Goal: Information Seeking & Learning: Learn about a topic

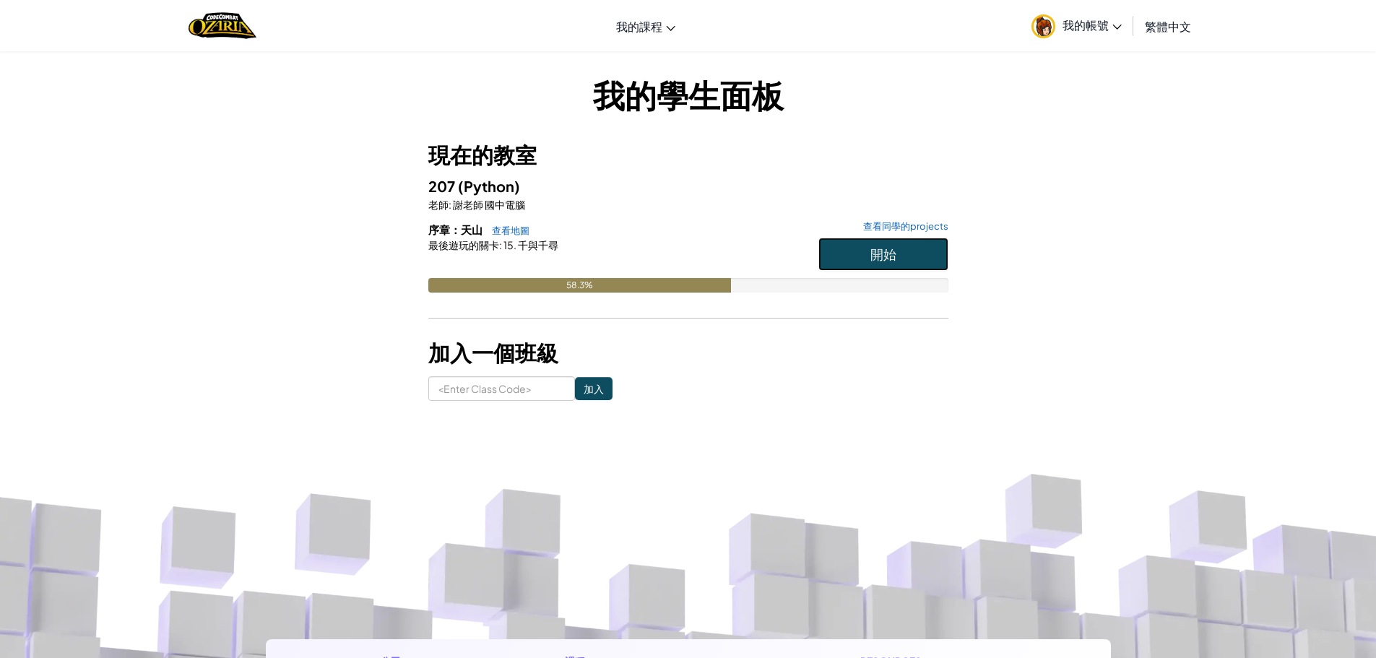
click at [851, 249] on button "開始" at bounding box center [883, 254] width 130 height 33
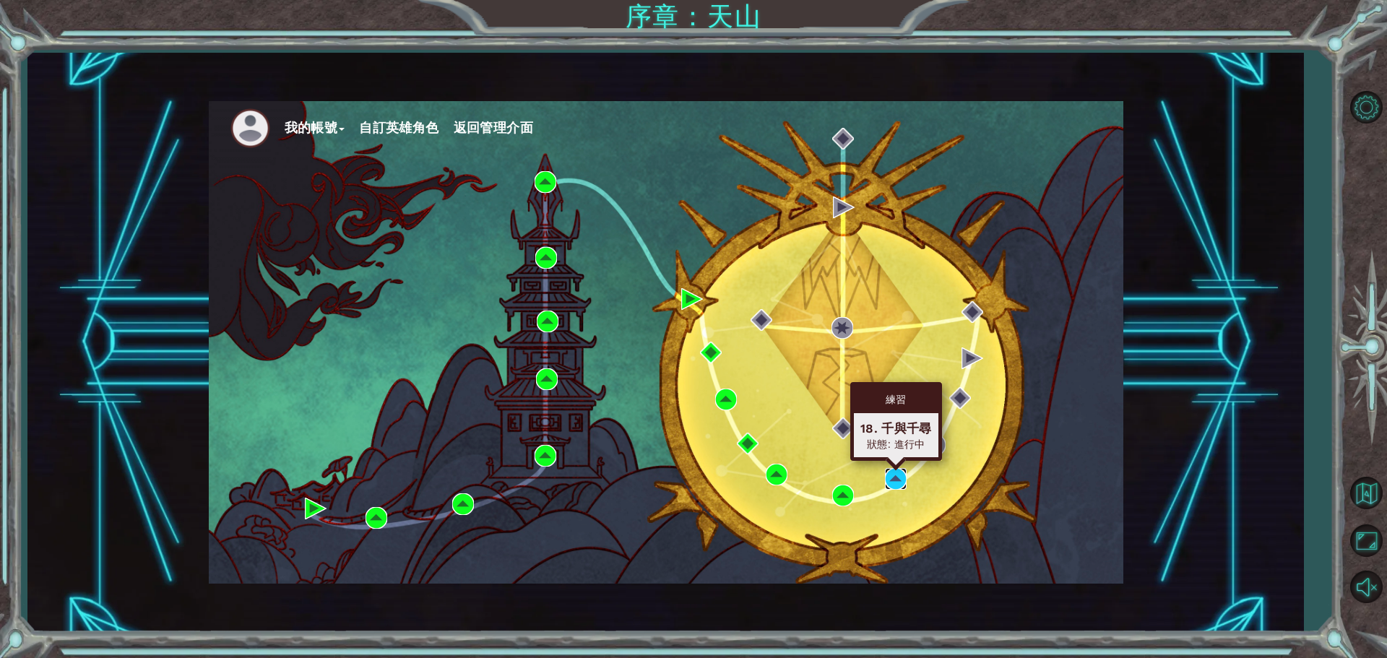
click at [890, 486] on img at bounding box center [896, 479] width 22 height 22
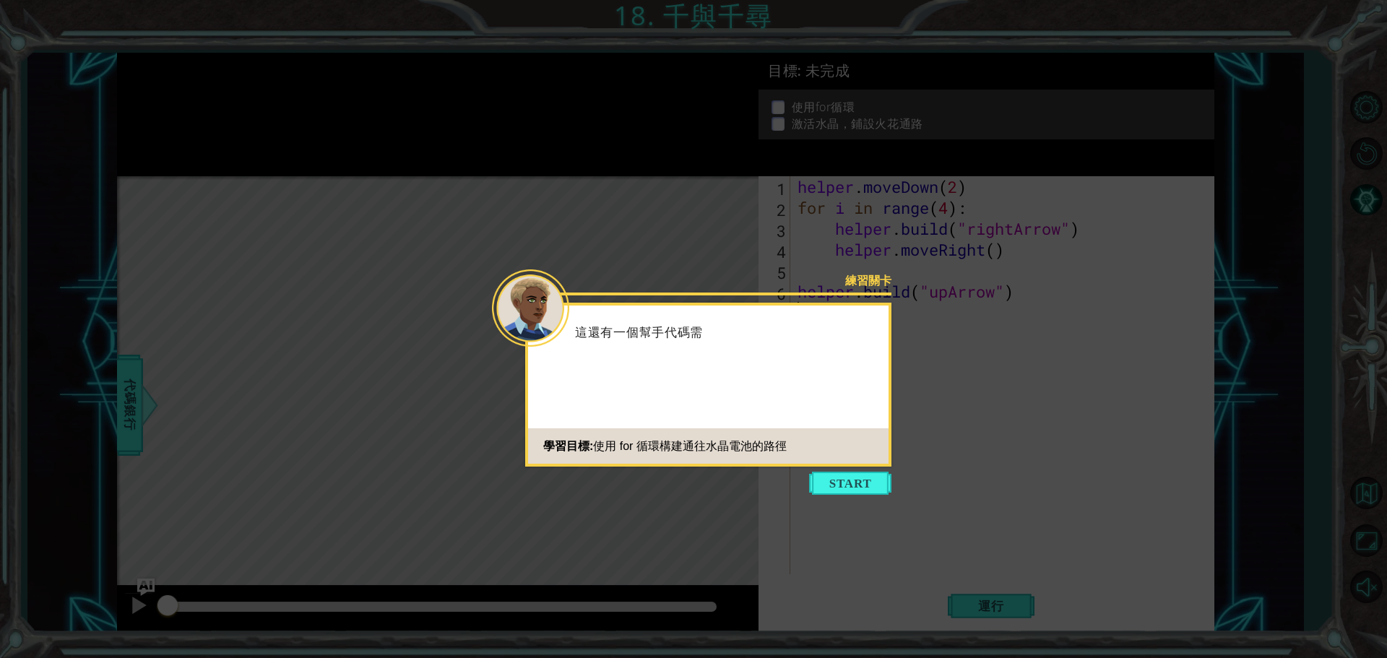
click at [845, 475] on button "Start" at bounding box center [850, 483] width 82 height 23
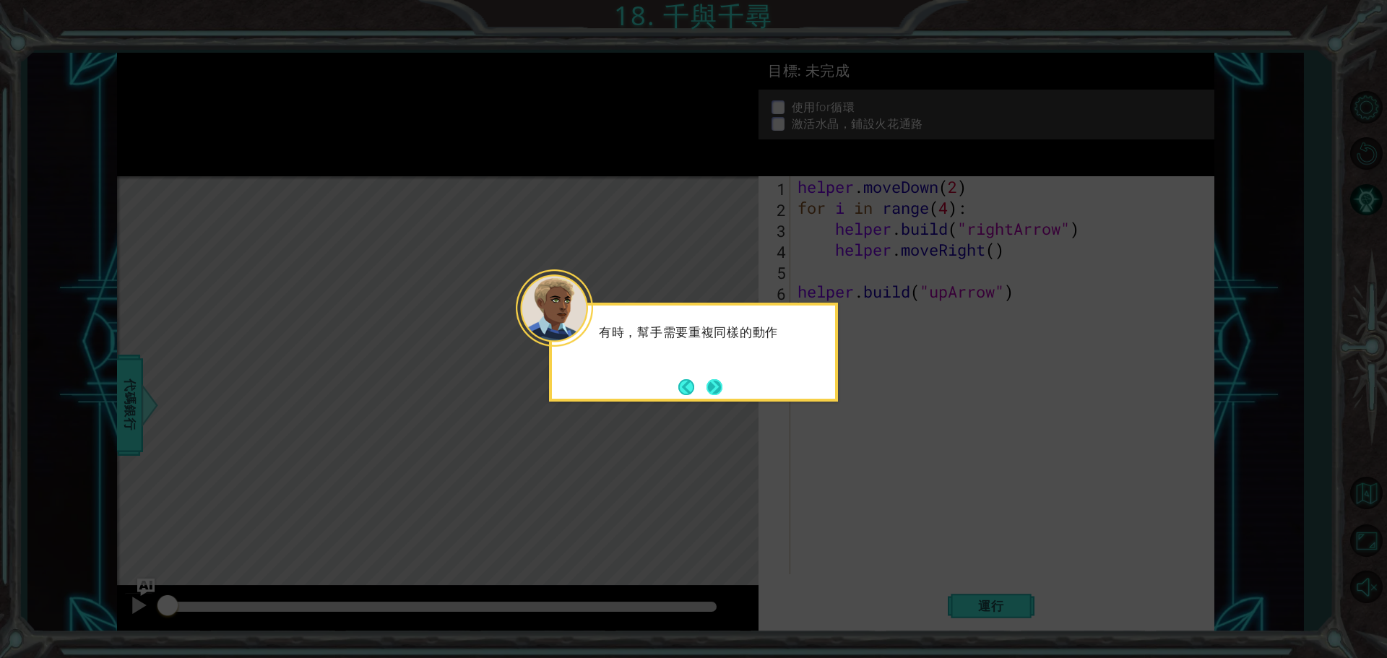
click at [723, 393] on button "Next" at bounding box center [714, 386] width 21 height 21
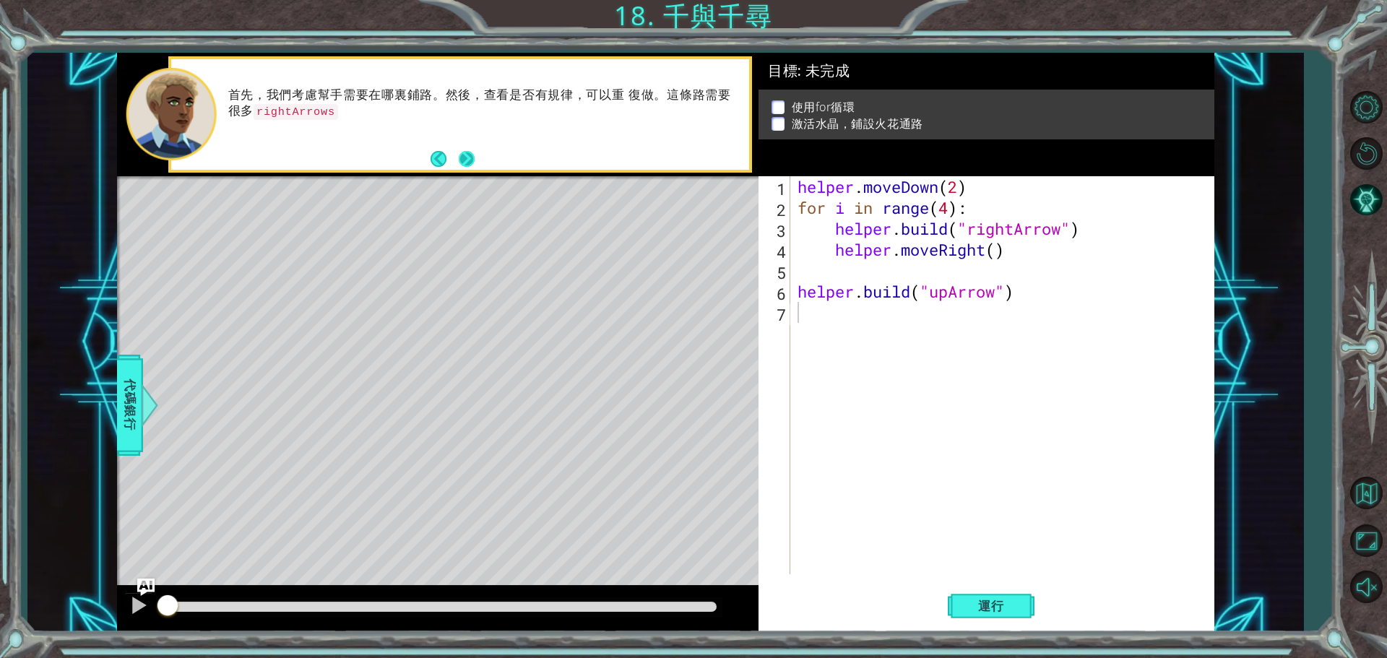
click at [453, 165] on button "Back" at bounding box center [445, 159] width 28 height 16
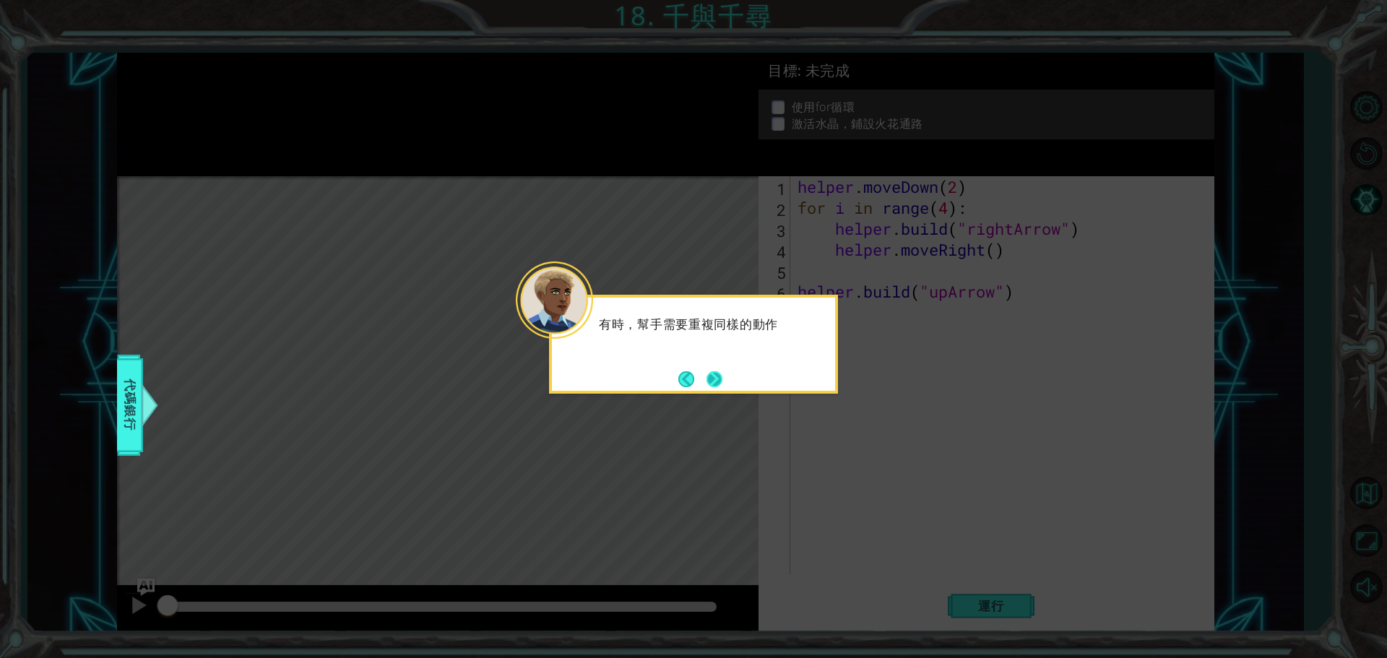
click at [709, 379] on button "Next" at bounding box center [715, 379] width 22 height 22
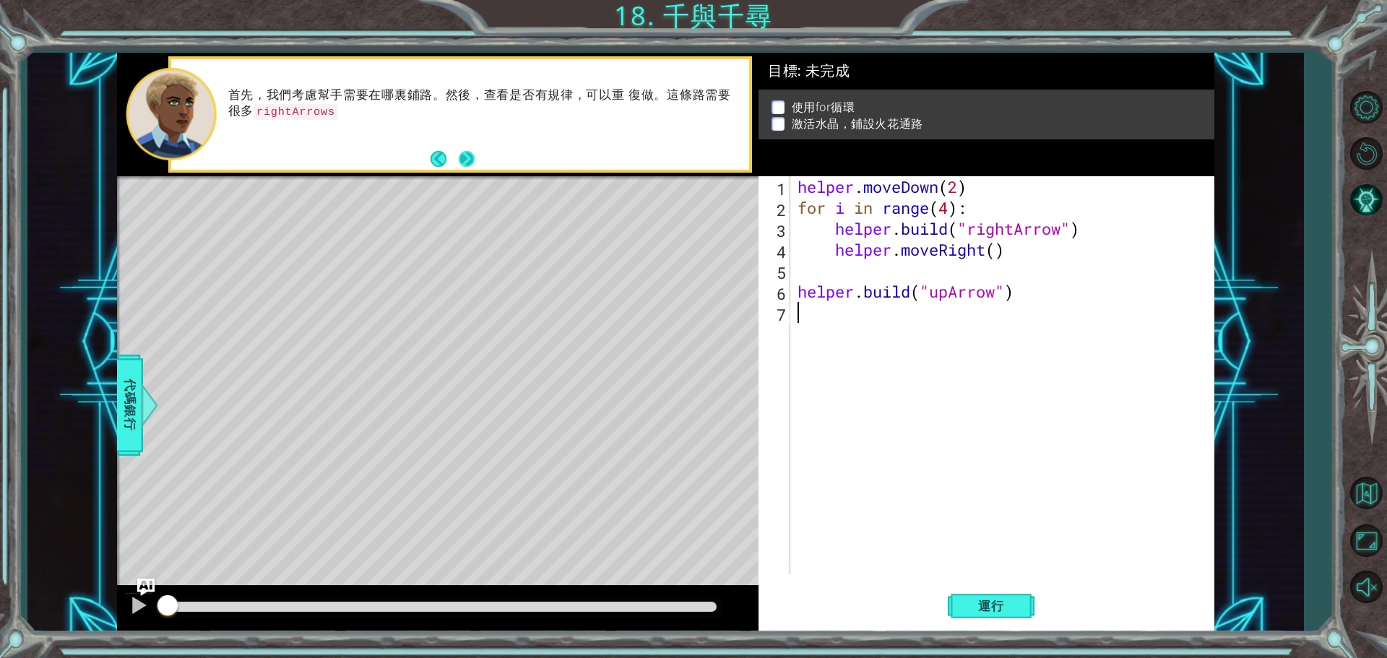
click at [464, 160] on button "Next" at bounding box center [467, 159] width 16 height 16
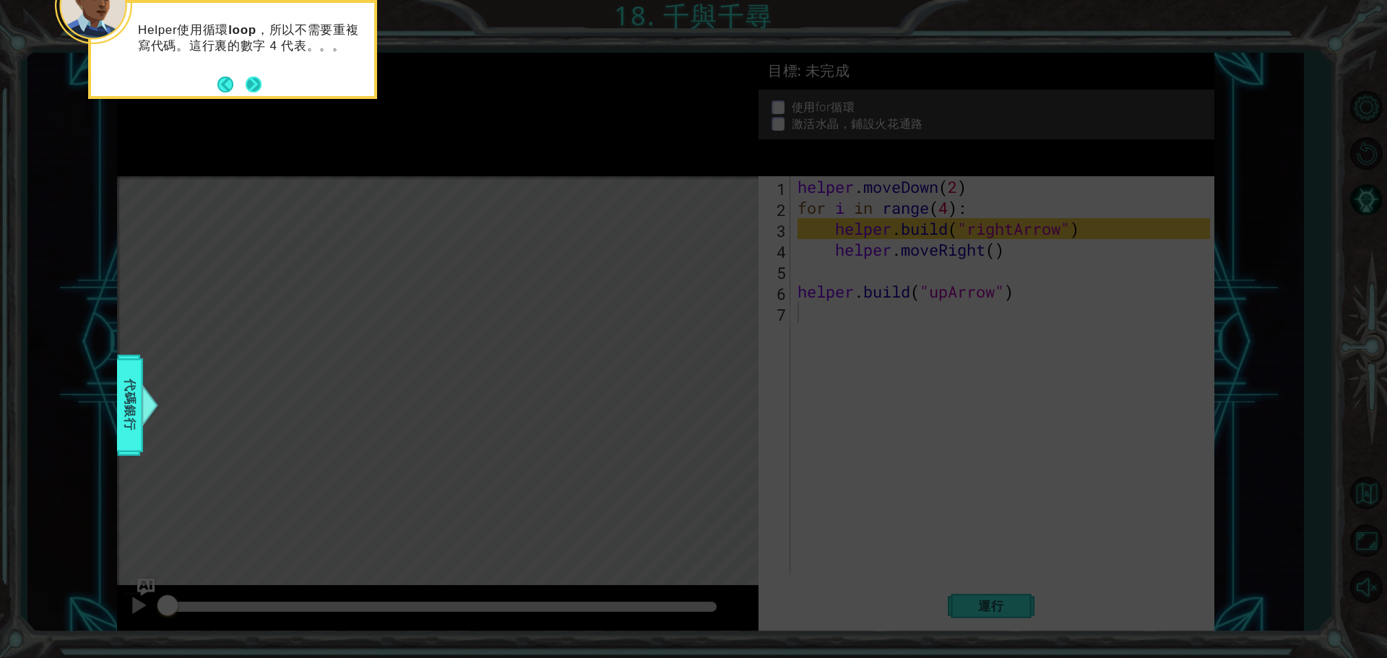
click at [256, 82] on button "Next" at bounding box center [254, 85] width 26 height 26
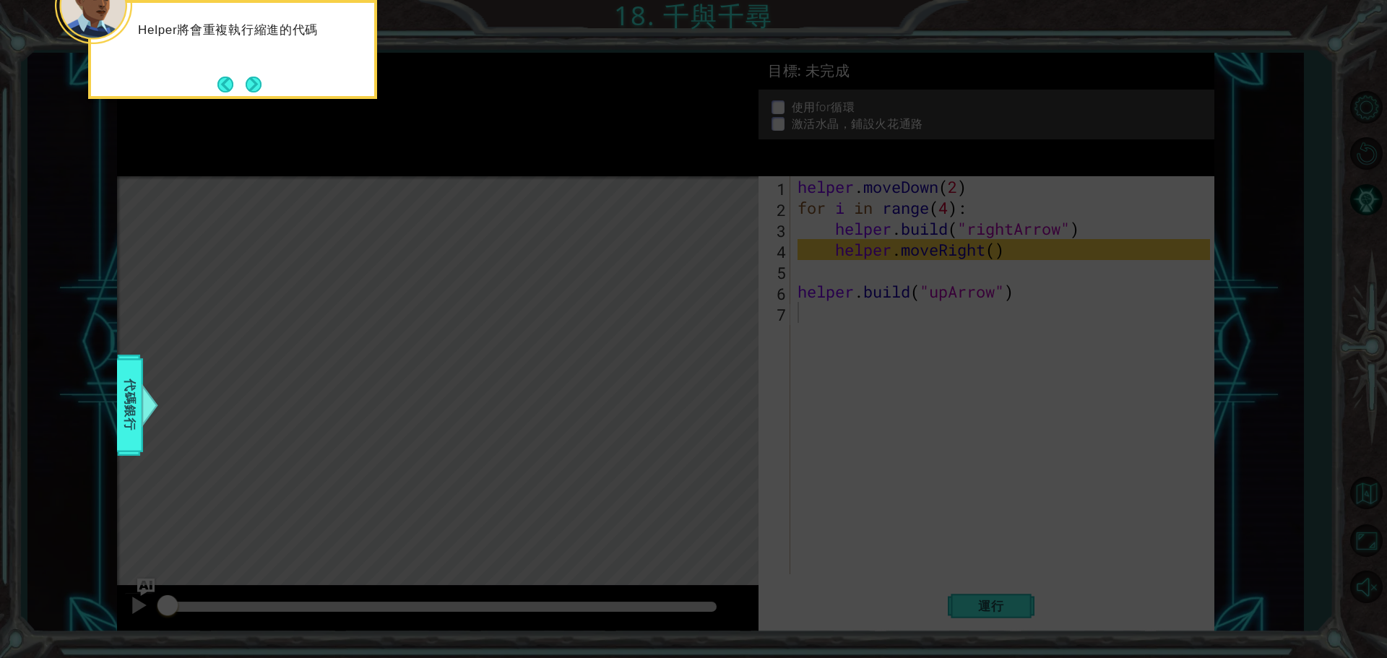
click at [256, 82] on button "Next" at bounding box center [253, 84] width 17 height 17
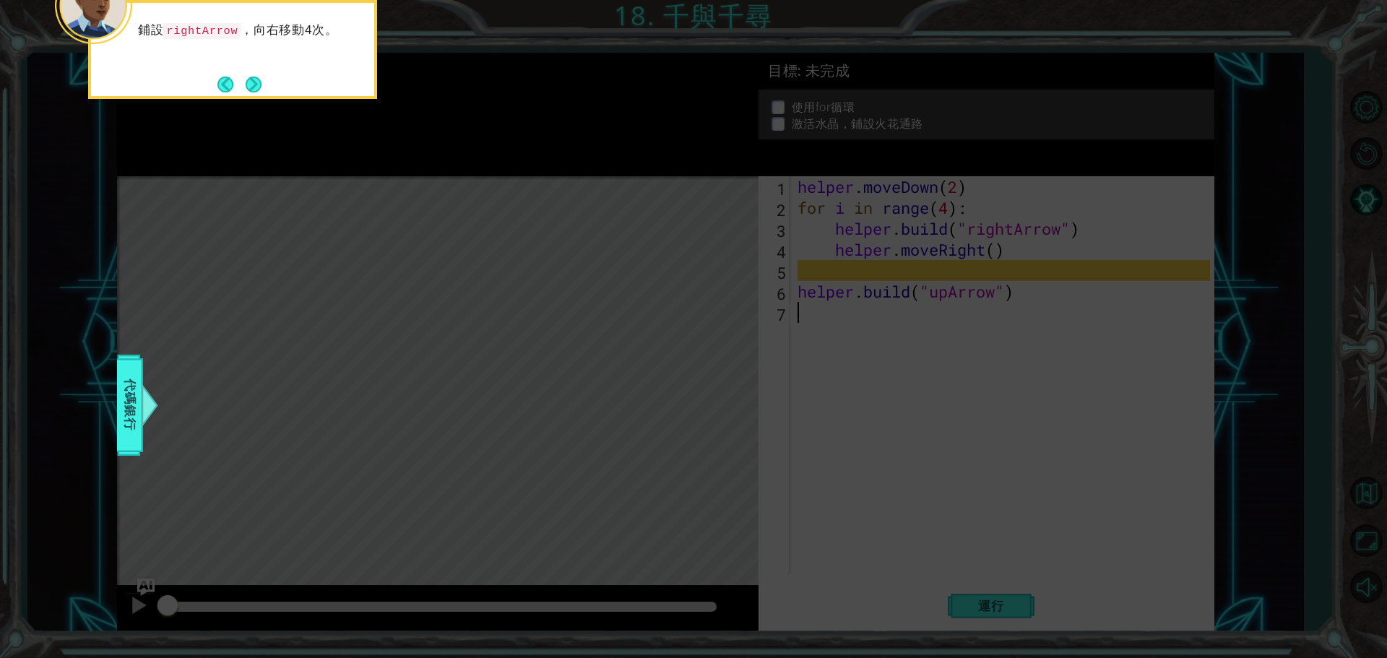
click at [256, 82] on button "Next" at bounding box center [253, 84] width 20 height 20
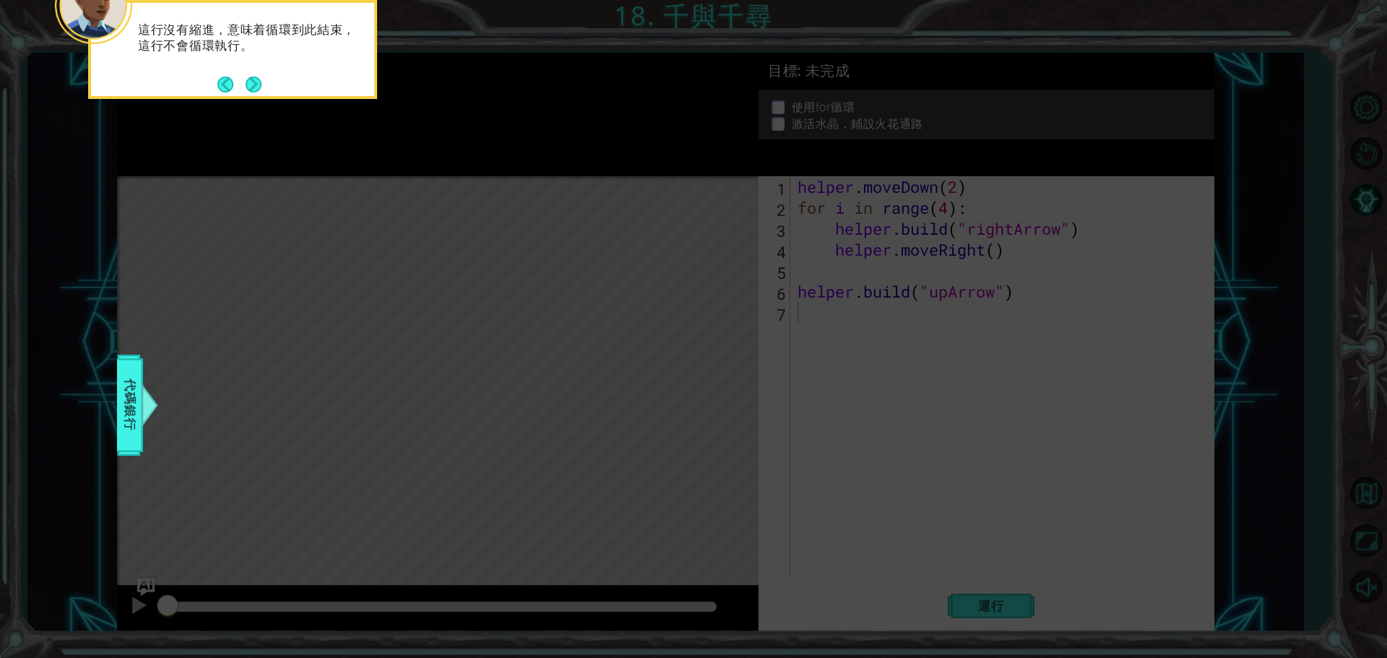
click at [256, 82] on button "Next" at bounding box center [254, 84] width 17 height 17
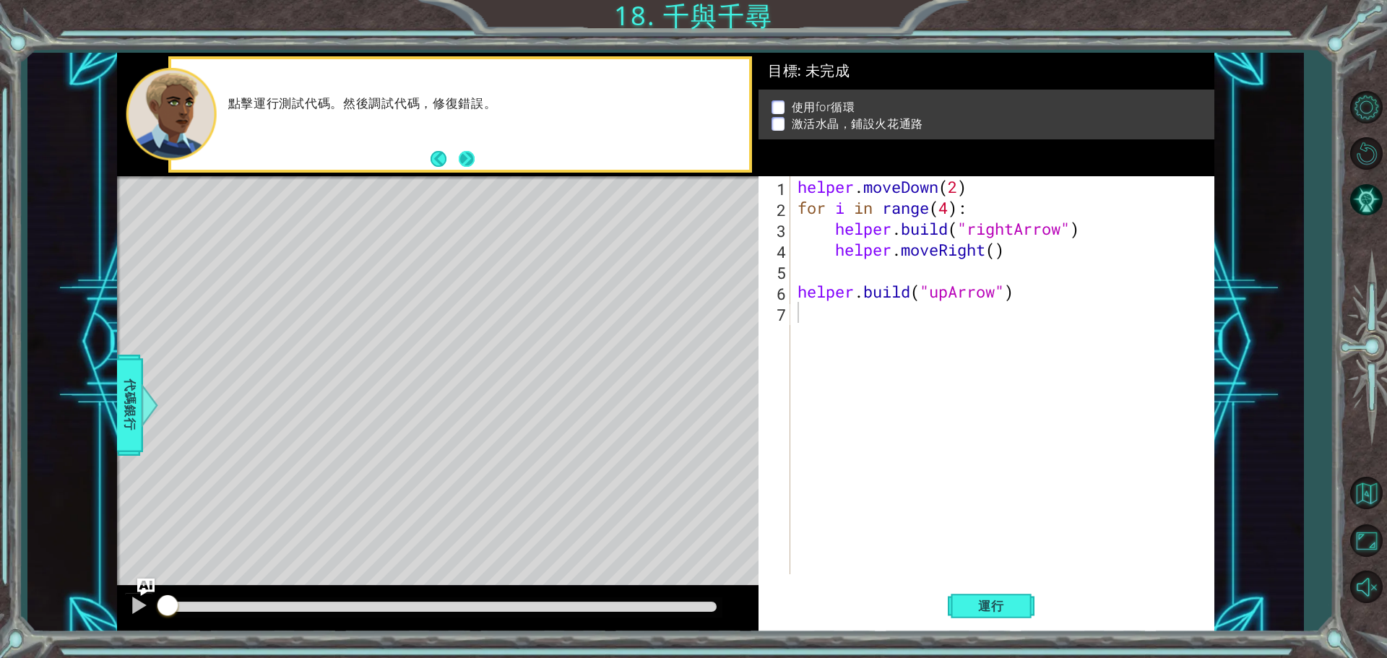
click at [474, 153] on button "Next" at bounding box center [467, 159] width 16 height 16
click at [972, 602] on span "運行" at bounding box center [991, 606] width 55 height 14
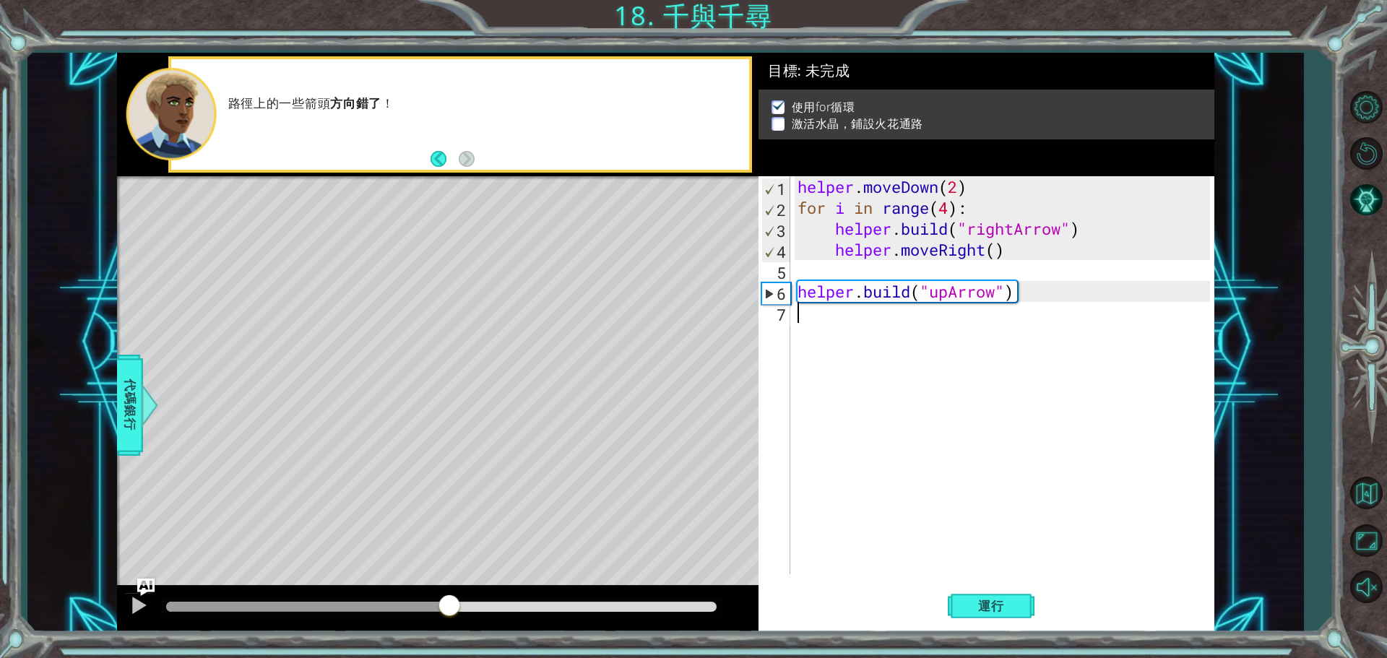
drag, startPoint x: 306, startPoint y: 603, endPoint x: 450, endPoint y: 610, distance: 144.7
click at [450, 610] on div at bounding box center [449, 607] width 26 height 26
click at [142, 602] on div at bounding box center [138, 605] width 19 height 19
click at [824, 326] on div "helper . moveDown ( 2 ) for i in range ( 4 ) : helper . build ( "rightArrow" ) …" at bounding box center [1006, 396] width 423 height 440
